Goal: Complete application form

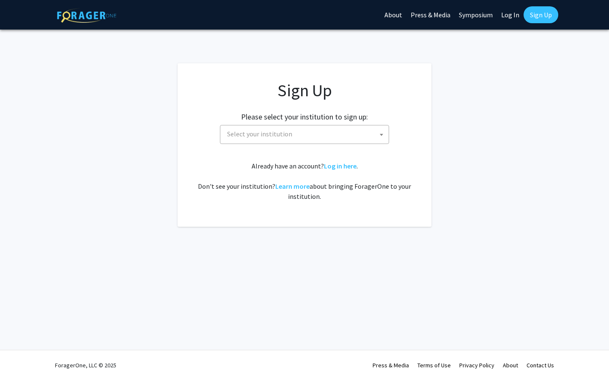
click at [349, 128] on span "Select your institution" at bounding box center [306, 134] width 165 height 17
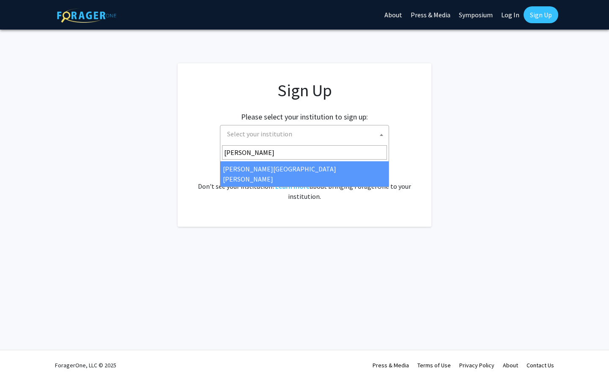
type input "[PERSON_NAME]"
select select "1"
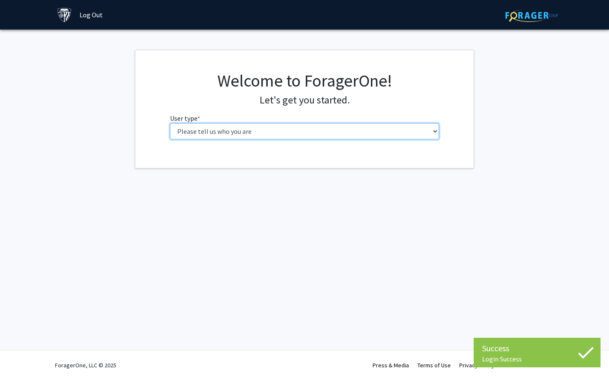
select select "2: masters"
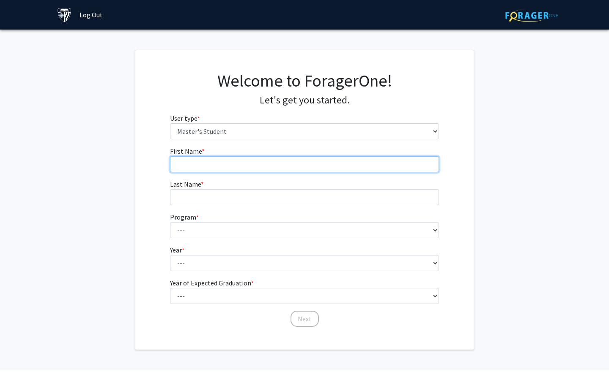
click at [272, 162] on input "First Name * required" at bounding box center [304, 164] width 269 height 16
type input "Annisa"
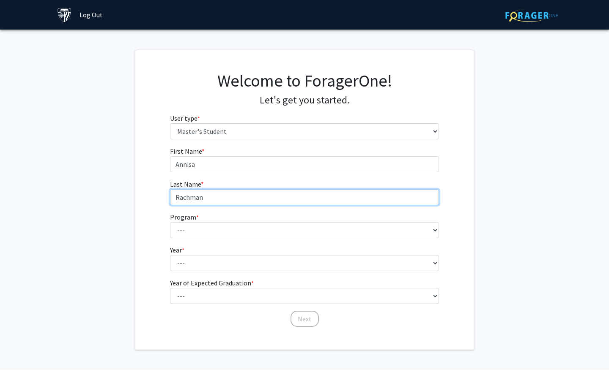
type input "Rachman"
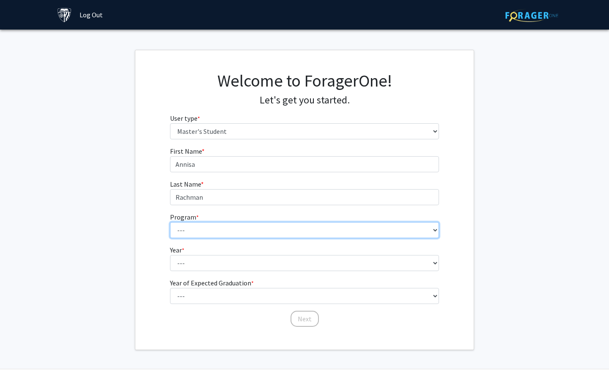
select select "111: 2481"
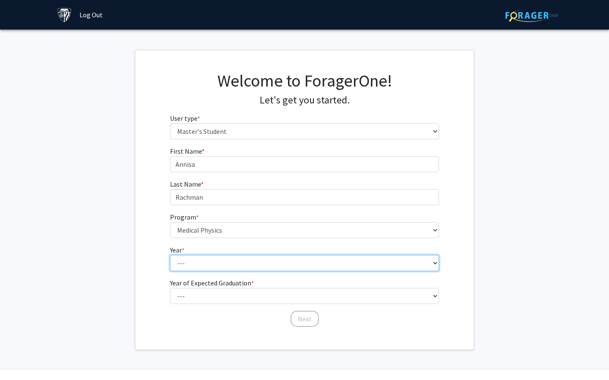
select select "1: first_year"
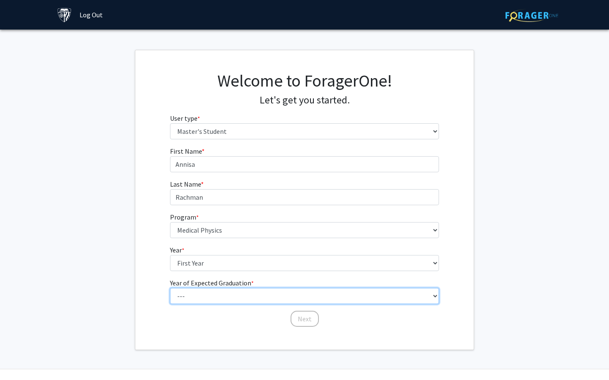
select select "4: 2028"
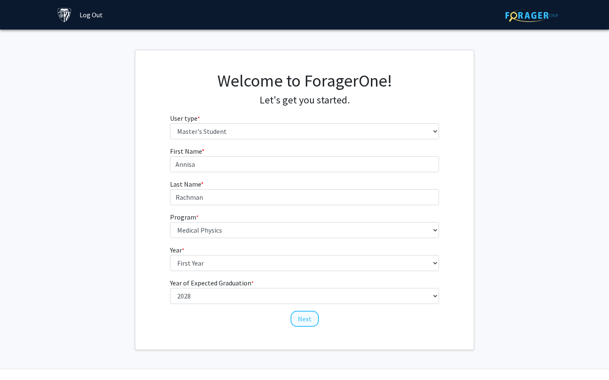
click at [298, 319] on button "Next" at bounding box center [304, 319] width 28 height 16
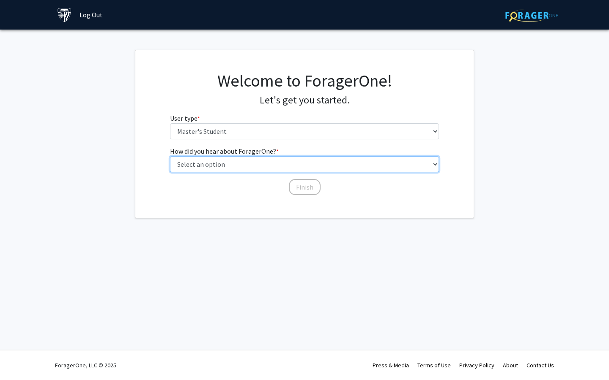
select select "3: university_website"
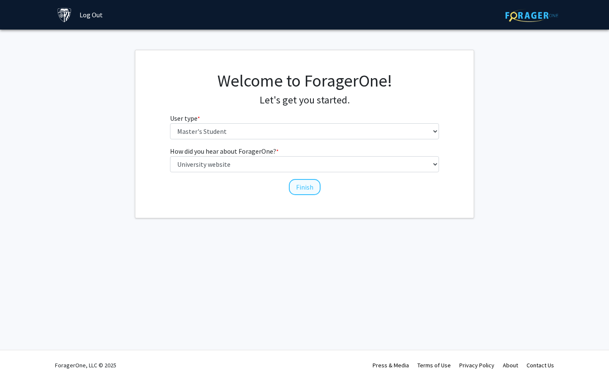
click at [291, 188] on button "Finish" at bounding box center [305, 187] width 32 height 16
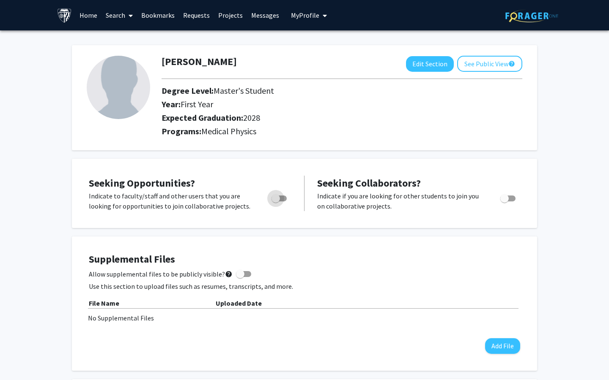
click at [284, 203] on label "Toggle" at bounding box center [277, 199] width 19 height 10
click at [276, 202] on input "Are you actively seeking opportunities?" at bounding box center [275, 202] width 0 height 0
checkbox input "true"
